Goal: Task Accomplishment & Management: Complete application form

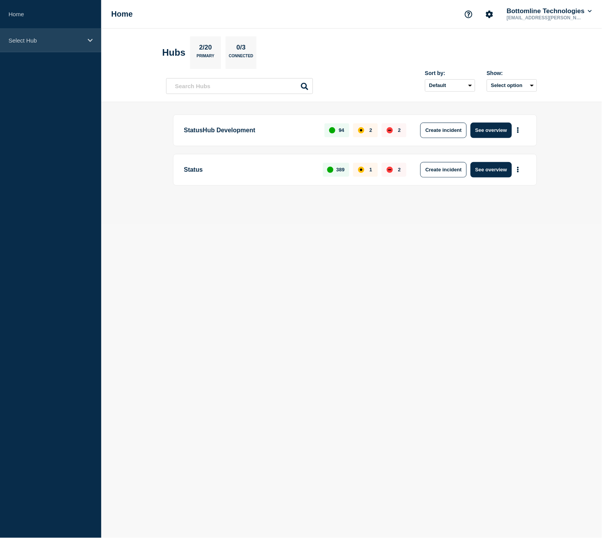
click at [50, 44] on div "Select Hub" at bounding box center [50, 41] width 101 height 24
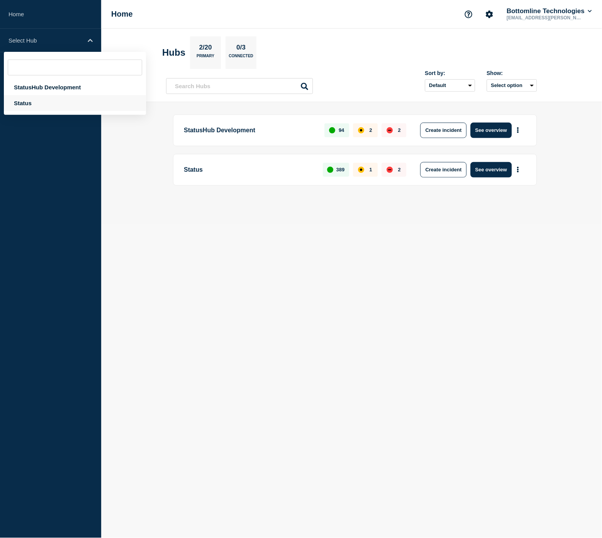
click at [39, 102] on div "Status" at bounding box center [75, 103] width 142 height 16
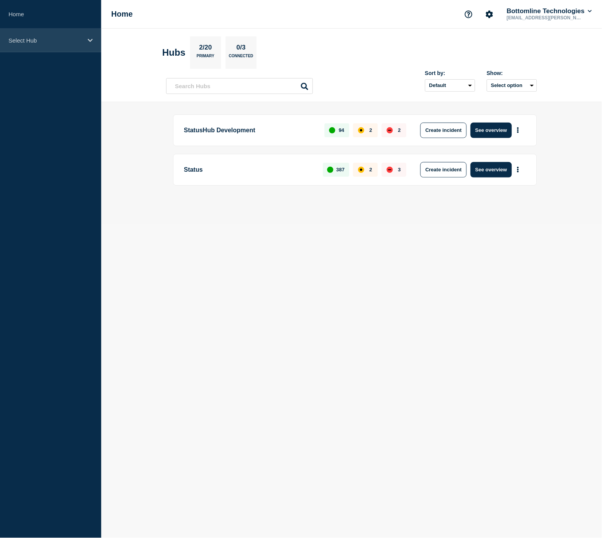
click at [51, 35] on div "Select Hub" at bounding box center [50, 41] width 101 height 24
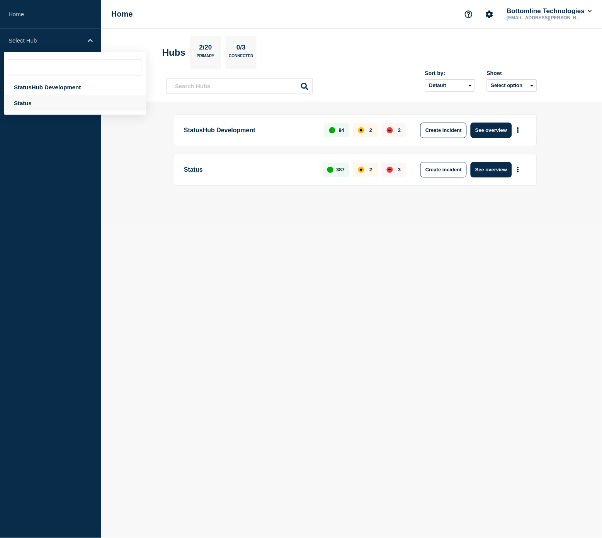
click at [24, 97] on div "Status" at bounding box center [75, 103] width 142 height 16
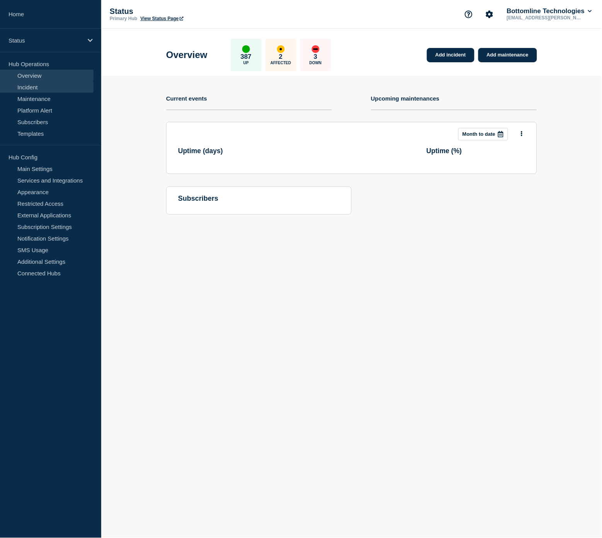
click at [51, 91] on link "Incident" at bounding box center [47, 87] width 94 height 12
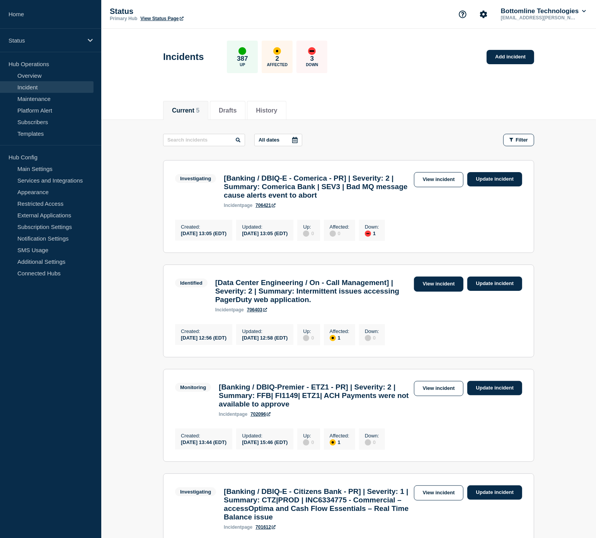
click at [437, 292] on link "View incident" at bounding box center [439, 283] width 50 height 15
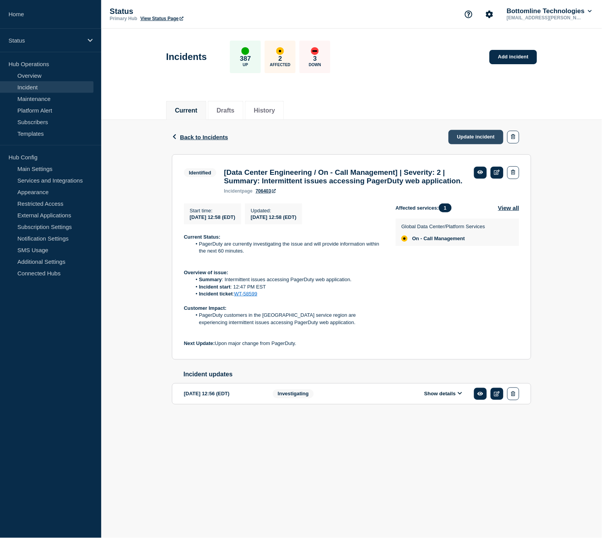
click at [486, 136] on link "Update incident" at bounding box center [476, 137] width 55 height 14
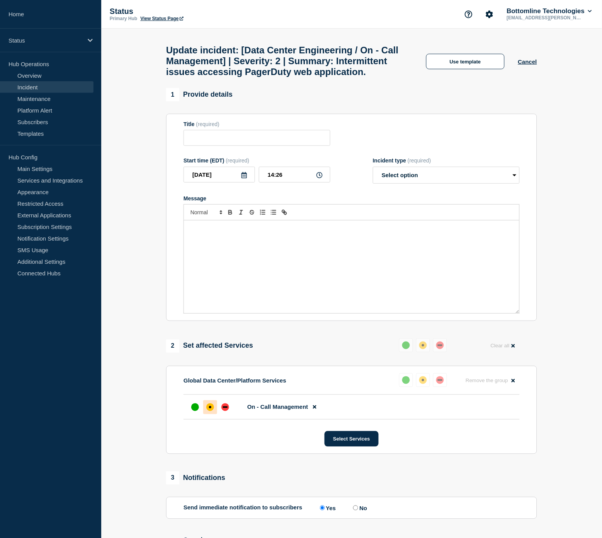
type input "[Data Center Engineering / On - Call Management] | Severity: 2 | Summary: Inter…"
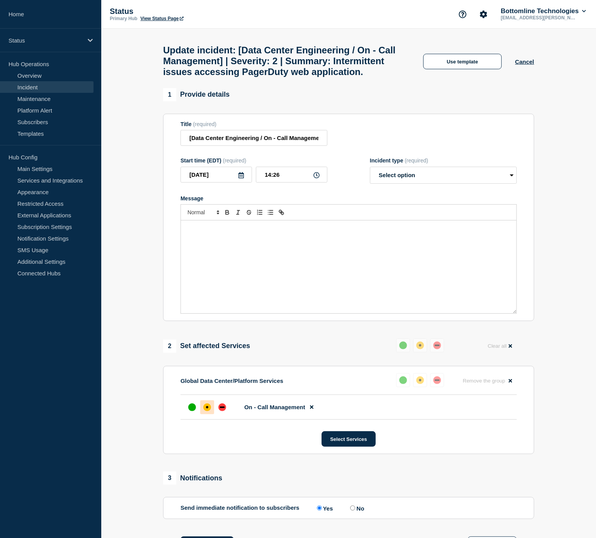
click at [361, 267] on div "Message" at bounding box center [349, 266] width 336 height 93
click at [467, 69] on button "Use template" at bounding box center [462, 61] width 78 height 15
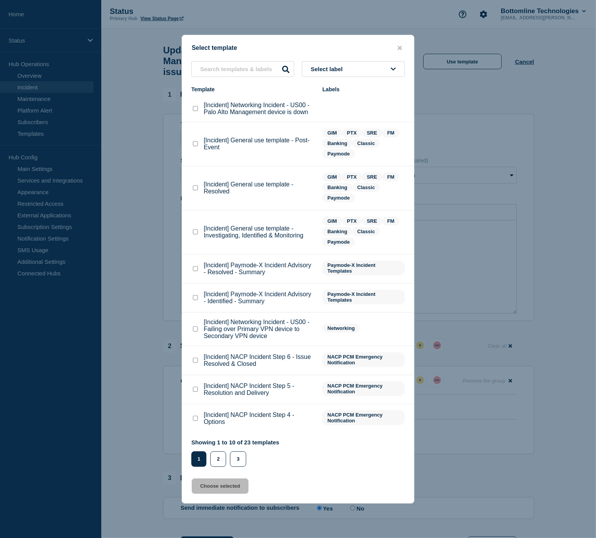
click at [195, 188] on checkbox"] "[Incident] General use template - Resolved checkbox" at bounding box center [195, 187] width 5 height 5
checkbox checkbox"] "true"
click at [221, 483] on button "Choose selected" at bounding box center [220, 485] width 57 height 15
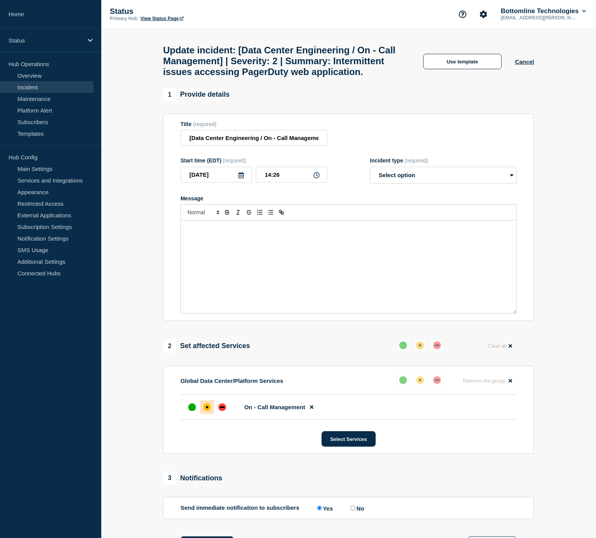
select select "resolved"
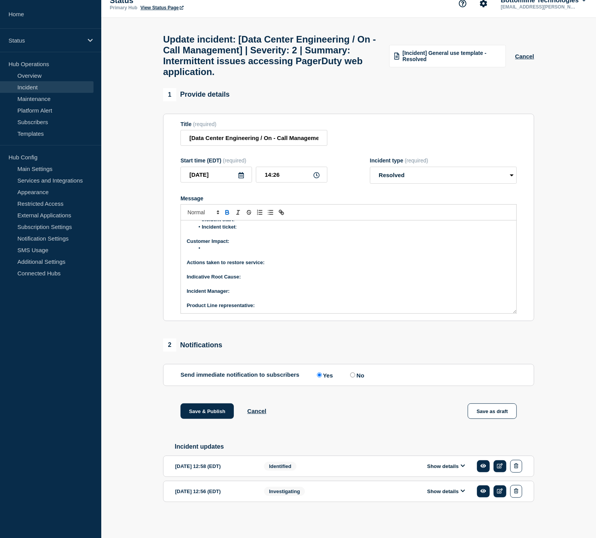
scroll to position [22, 0]
click at [441, 464] on button "Show details" at bounding box center [446, 466] width 43 height 7
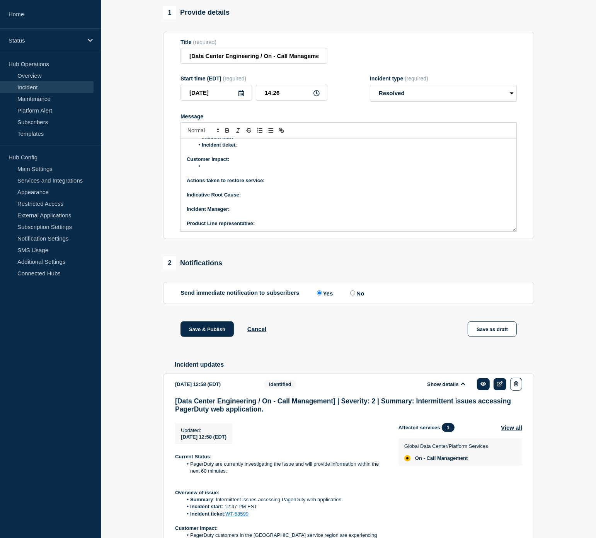
scroll to position [206, 0]
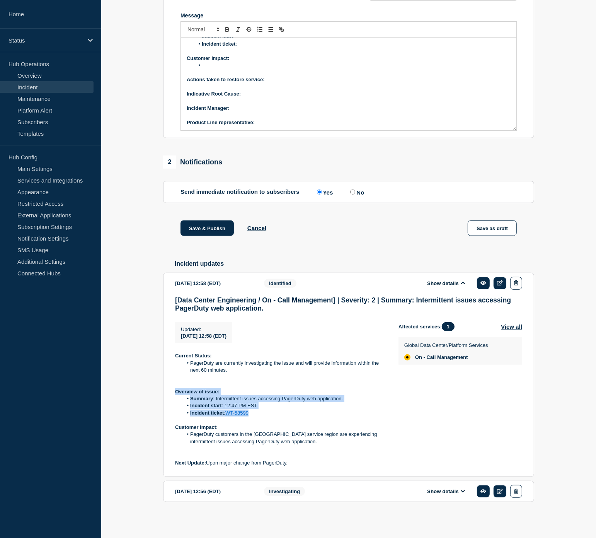
drag, startPoint x: 258, startPoint y: 415, endPoint x: 175, endPoint y: 389, distance: 86.2
click at [175, 389] on div "Current Status: PagerDuty are currently investigating the issue and will provid…" at bounding box center [280, 409] width 211 height 114
copy div "Overview of issue: Summary : Intermittent issues accessing PagerDuty web applic…"
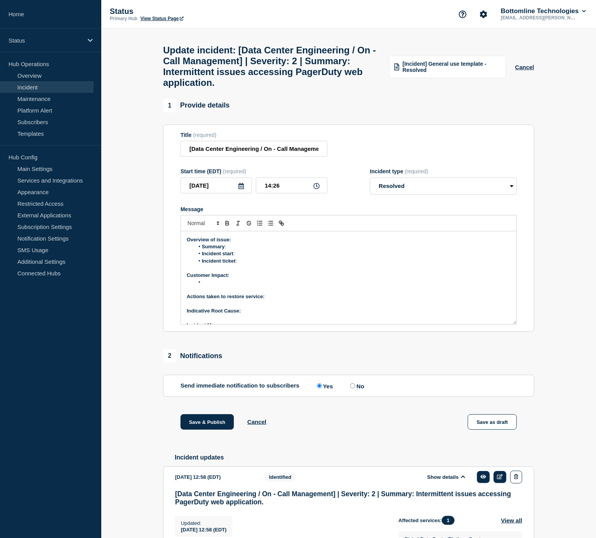
scroll to position [0, 0]
drag, startPoint x: 240, startPoint y: 291, endPoint x: 176, endPoint y: 270, distance: 67.3
click at [176, 270] on section "Title (required) [Data Center Engineering / On - Call Management] | Severity: 2…" at bounding box center [348, 229] width 371 height 208
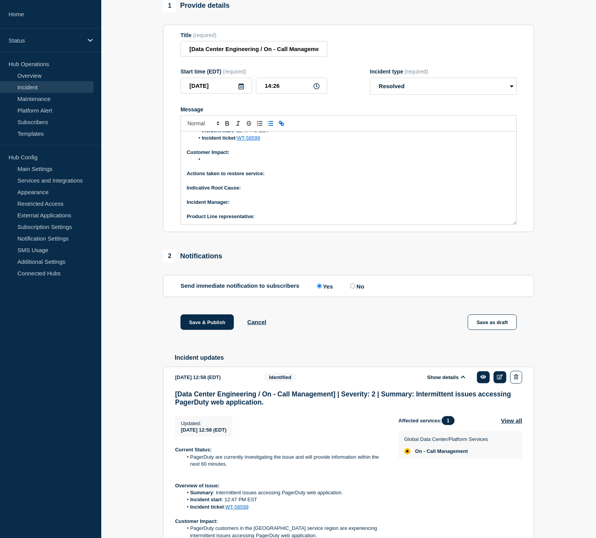
scroll to position [172, 0]
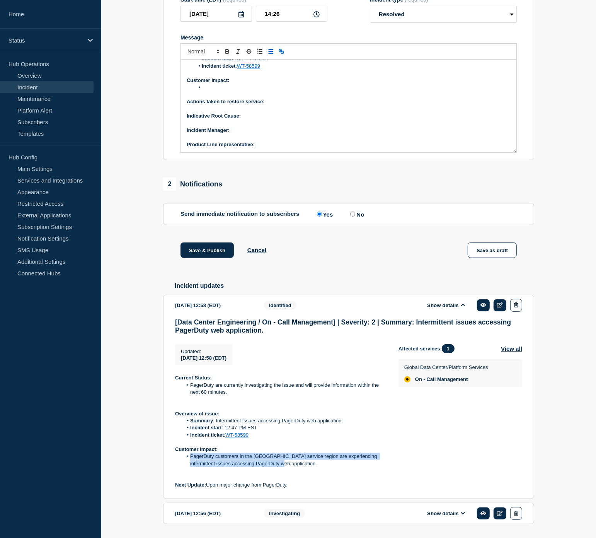
drag, startPoint x: 278, startPoint y: 478, endPoint x: 190, endPoint y: 469, distance: 88.6
click at [190, 467] on li "PagerDuty customers in the US service region are experiencing intermittent issu…" at bounding box center [285, 460] width 204 height 14
copy li "PagerDuty customers in the US service region are experiencing intermittent issu…"
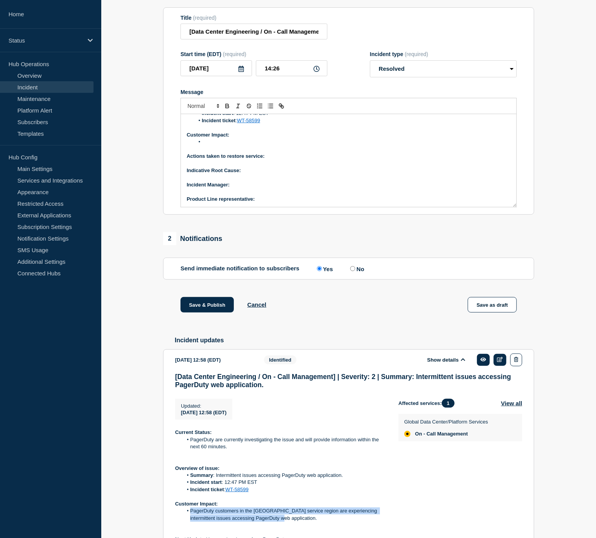
scroll to position [0, 0]
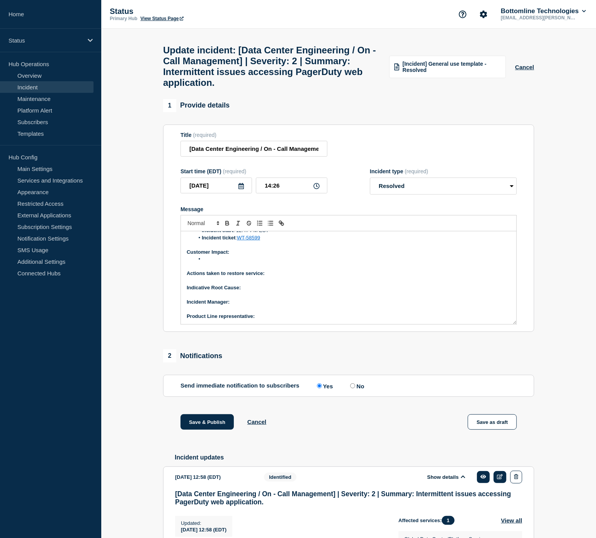
click at [225, 263] on li "Message" at bounding box center [352, 259] width 317 height 7
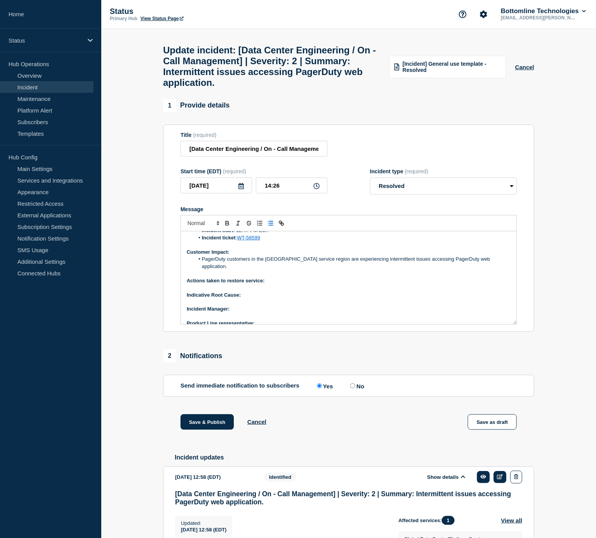
click at [252, 308] on p "﻿Incident Manager:" at bounding box center [349, 308] width 324 height 7
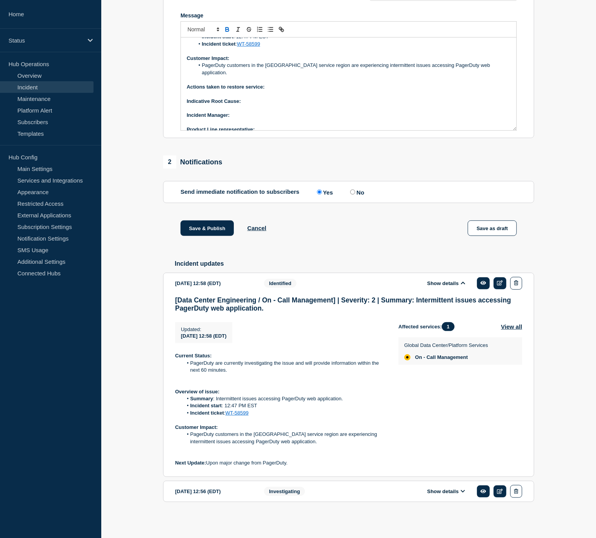
scroll to position [206, 0]
drag, startPoint x: 266, startPoint y: 119, endPoint x: 186, endPoint y: 119, distance: 79.7
click at [187, 126] on p "Product Line representative:" at bounding box center [349, 129] width 324 height 7
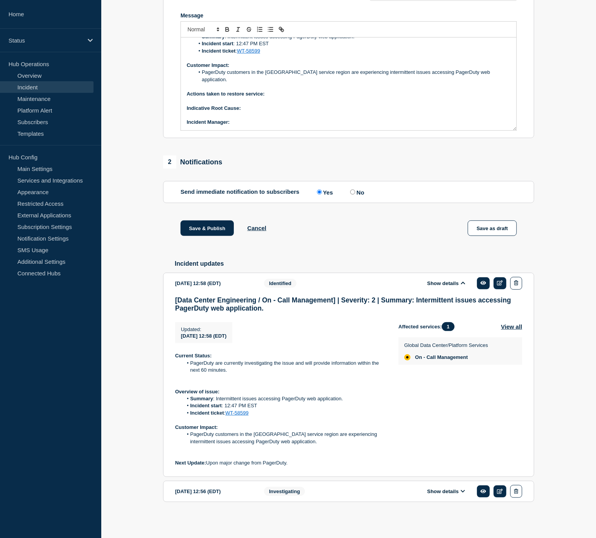
click at [245, 119] on p "﻿Incident Manager:" at bounding box center [349, 122] width 324 height 7
drag, startPoint x: 265, startPoint y: 109, endPoint x: 230, endPoint y: 112, distance: 34.9
click at [230, 119] on p "﻿Incident Manager: Zoey Lovejoy" at bounding box center [349, 122] width 324 height 7
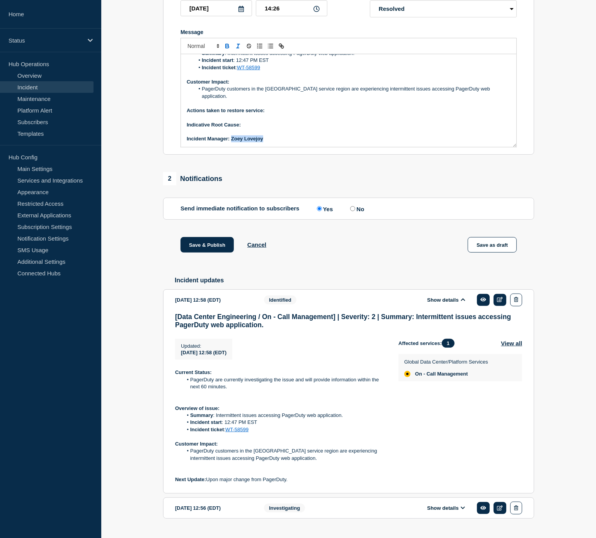
scroll to position [163, 0]
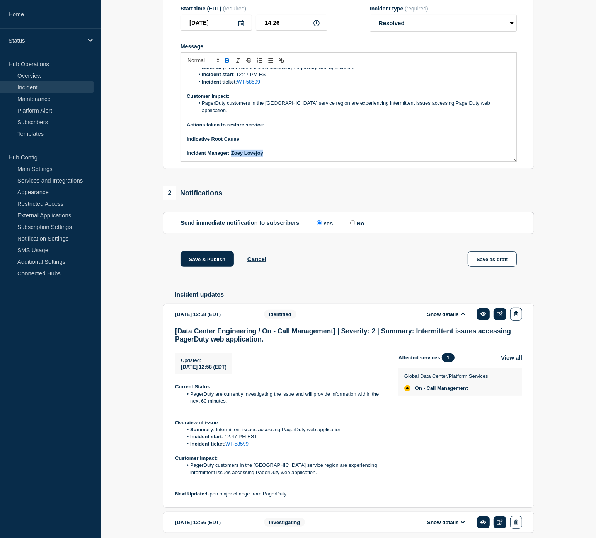
click at [228, 64] on icon "Toggle bold text" at bounding box center [227, 60] width 7 height 7
click at [255, 135] on p "Message" at bounding box center [349, 131] width 324 height 7
click at [252, 140] on p "Indicative Root Cause:" at bounding box center [349, 139] width 324 height 7
click at [285, 128] on p "Actions taken to restore service:" at bounding box center [349, 124] width 324 height 7
click at [264, 142] on p "Indicative Root Cause:" at bounding box center [349, 139] width 324 height 7
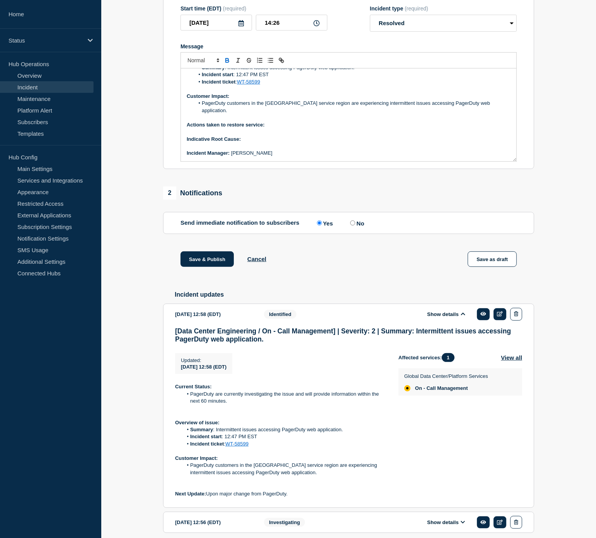
click at [289, 125] on p "Actions taken to restore service:" at bounding box center [349, 124] width 324 height 7
drag, startPoint x: 331, startPoint y: 128, endPoint x: 267, endPoint y: 128, distance: 64.2
click at [267, 128] on p "Actions taken to restore service: PagerDuty deployed a fix" at bounding box center [349, 124] width 324 height 7
click at [228, 64] on icon "Toggle bold text" at bounding box center [227, 60] width 7 height 7
click at [247, 140] on p "Indicative Root Cause:" at bounding box center [349, 139] width 324 height 7
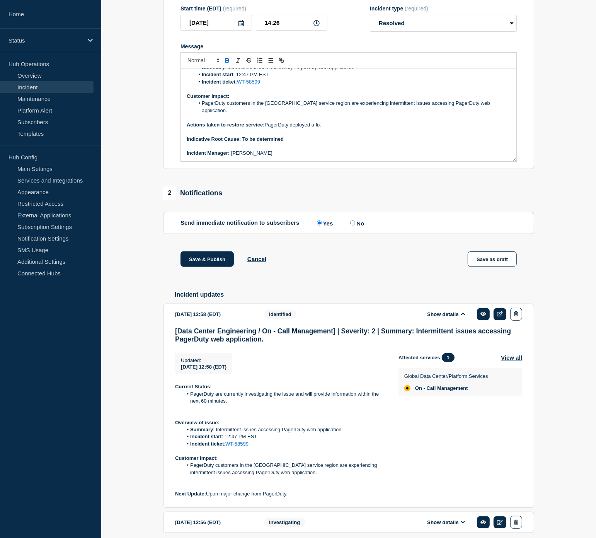
drag, startPoint x: 290, startPoint y: 142, endPoint x: 242, endPoint y: 140, distance: 48.4
click at [242, 140] on p "Indicative Root Cause: To be determined" at bounding box center [349, 139] width 324 height 7
click at [227, 64] on icon "Toggle bold text" at bounding box center [227, 60] width 7 height 7
click at [288, 138] on p "Indicative Root Cause: To be determined" at bounding box center [349, 139] width 324 height 7
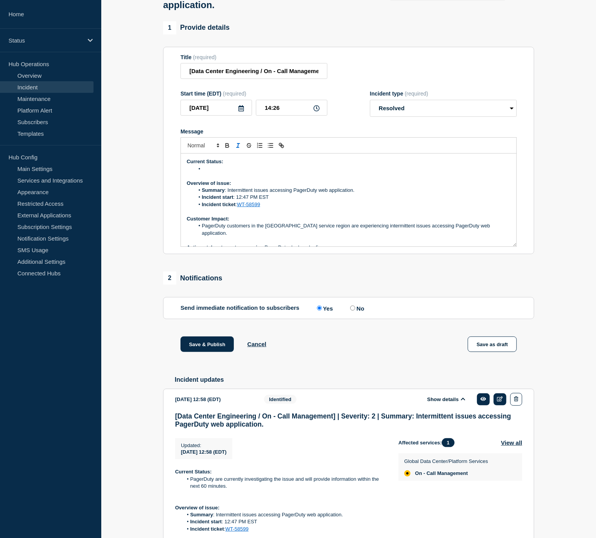
scroll to position [77, 0]
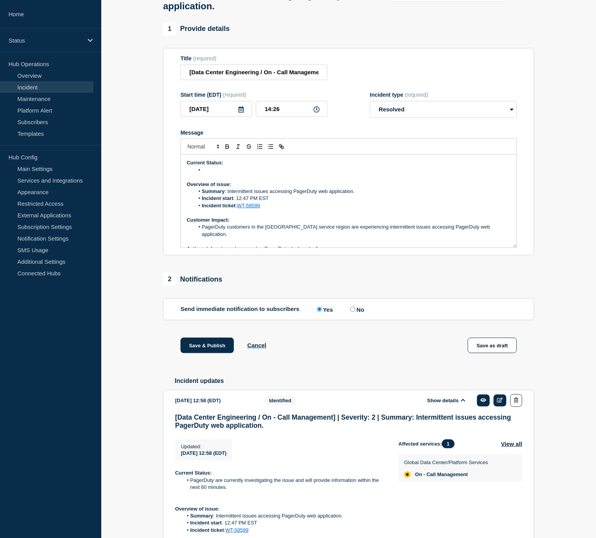
click at [227, 174] on li "Message" at bounding box center [352, 170] width 317 height 7
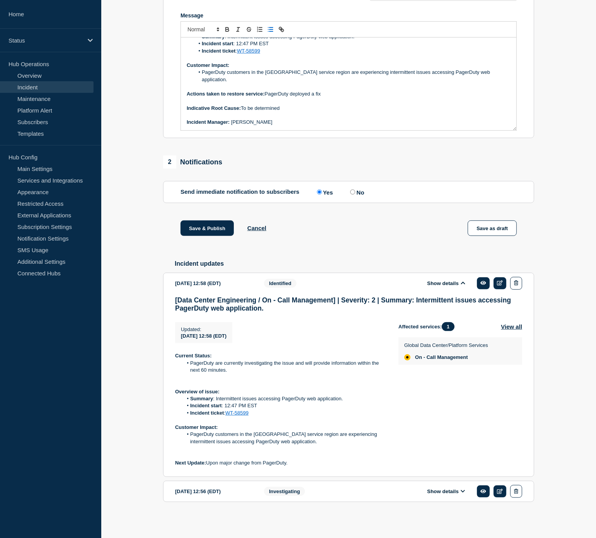
scroll to position [206, 0]
click at [206, 223] on button "Save & Publish" at bounding box center [207, 227] width 53 height 15
